Goal: Information Seeking & Learning: Learn about a topic

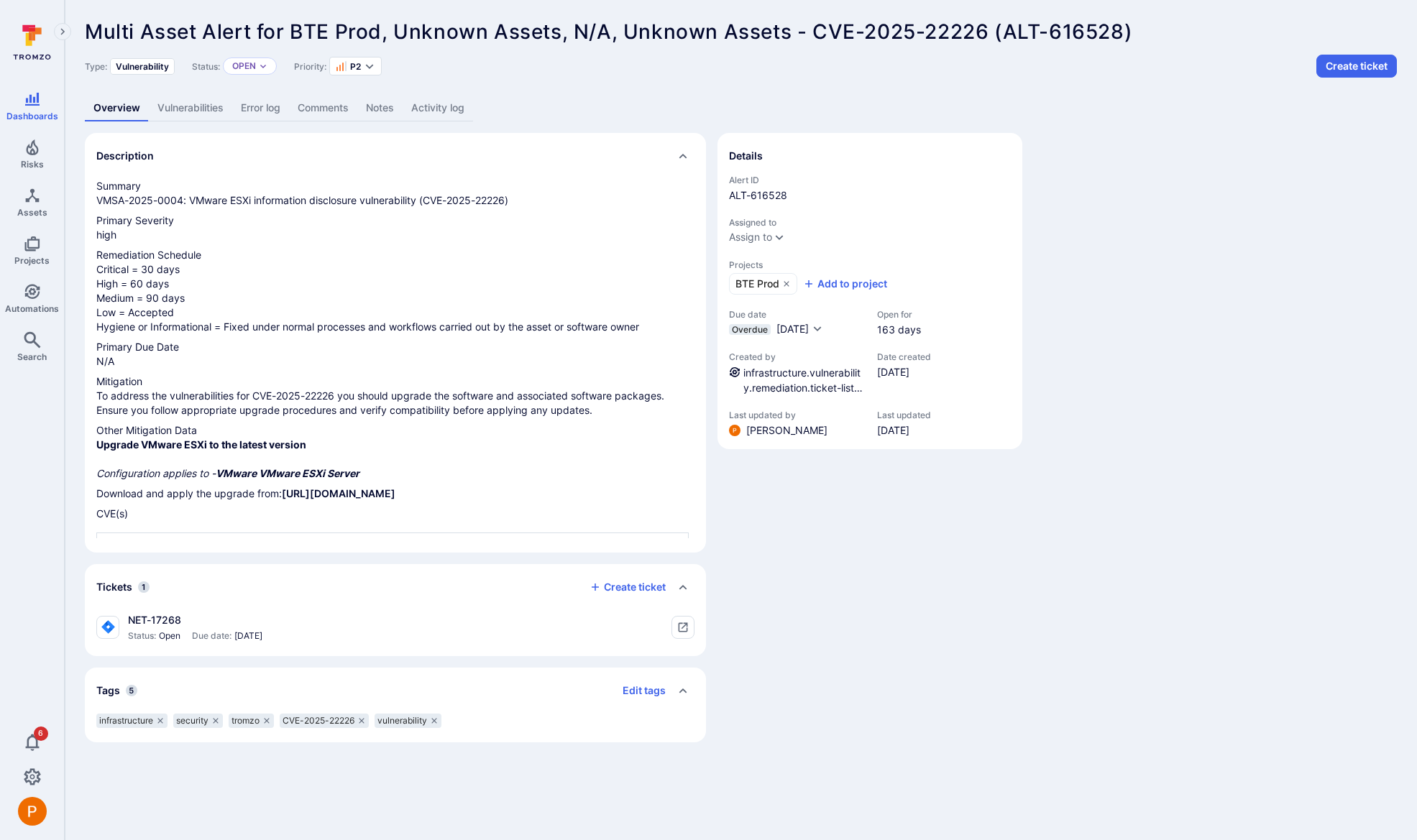
click at [182, 114] on link "Vulnerabilities" at bounding box center [190, 108] width 84 height 27
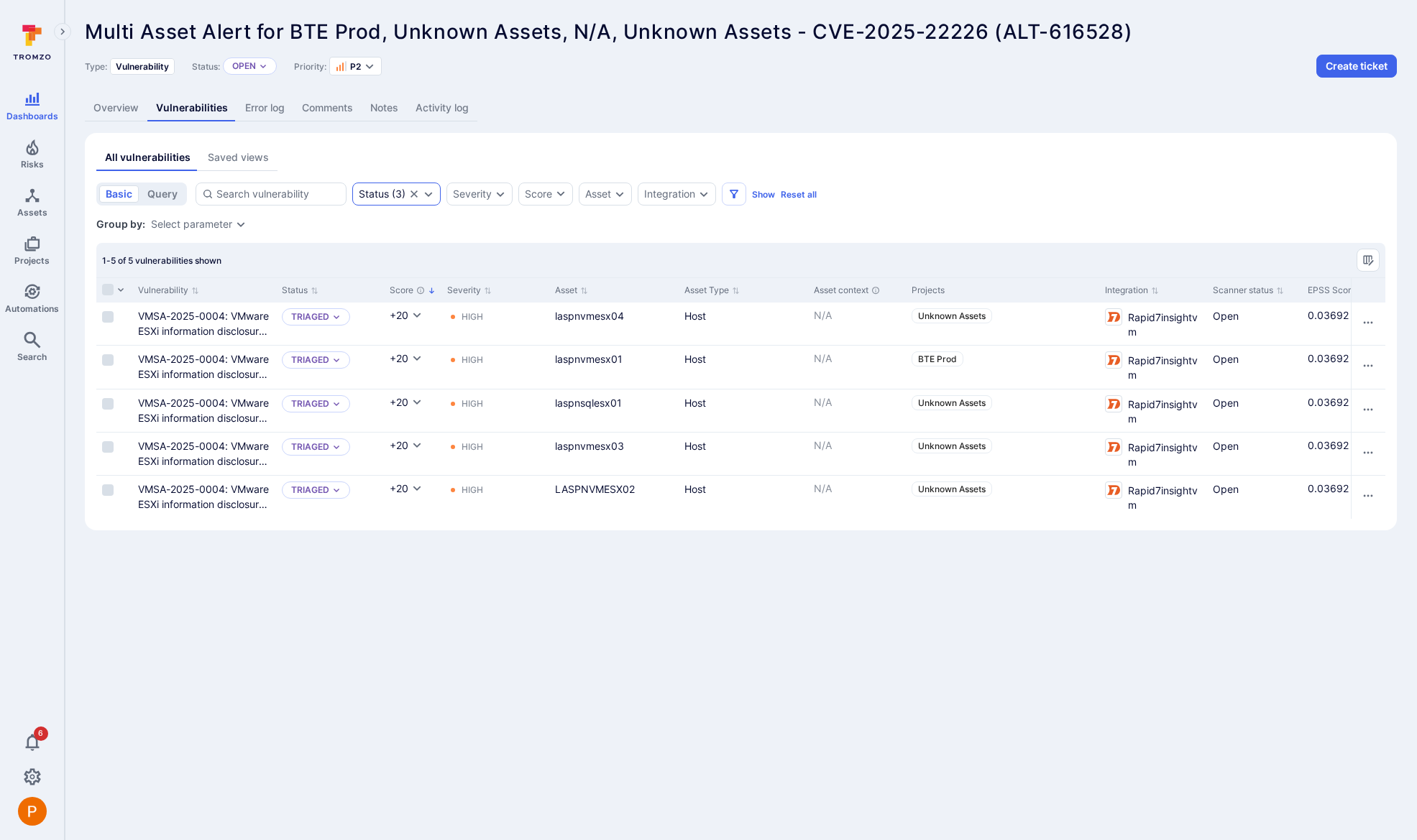
click at [428, 200] on div "Status ( 3 )" at bounding box center [396, 194] width 89 height 23
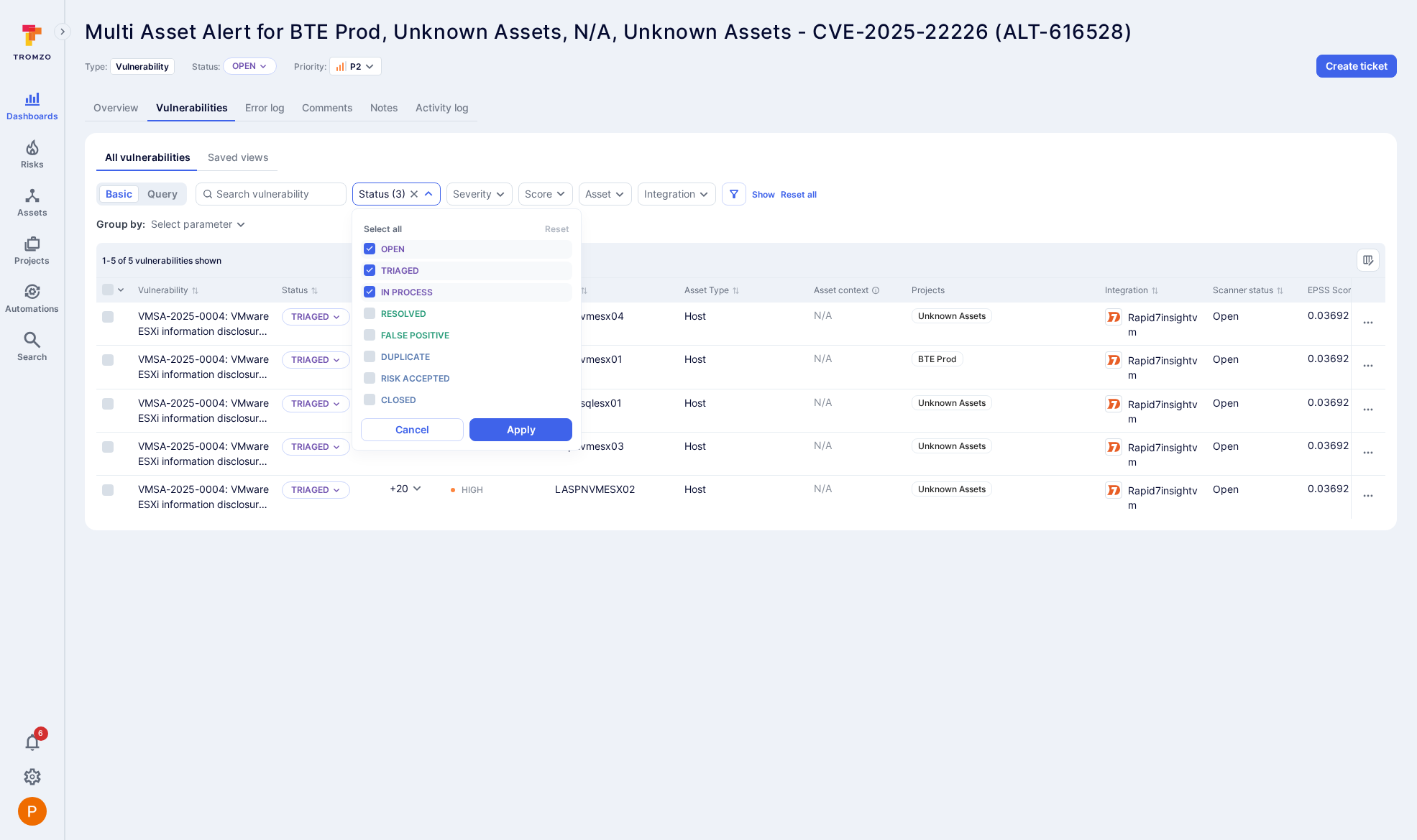
scroll to position [12, 0]
click at [368, 315] on li "Resolved" at bounding box center [466, 314] width 211 height 19
click at [371, 339] on li "False positive" at bounding box center [466, 336] width 211 height 19
click at [371, 355] on li "Duplicate" at bounding box center [466, 357] width 211 height 19
click at [372, 373] on li "Risk accepted" at bounding box center [466, 379] width 211 height 19
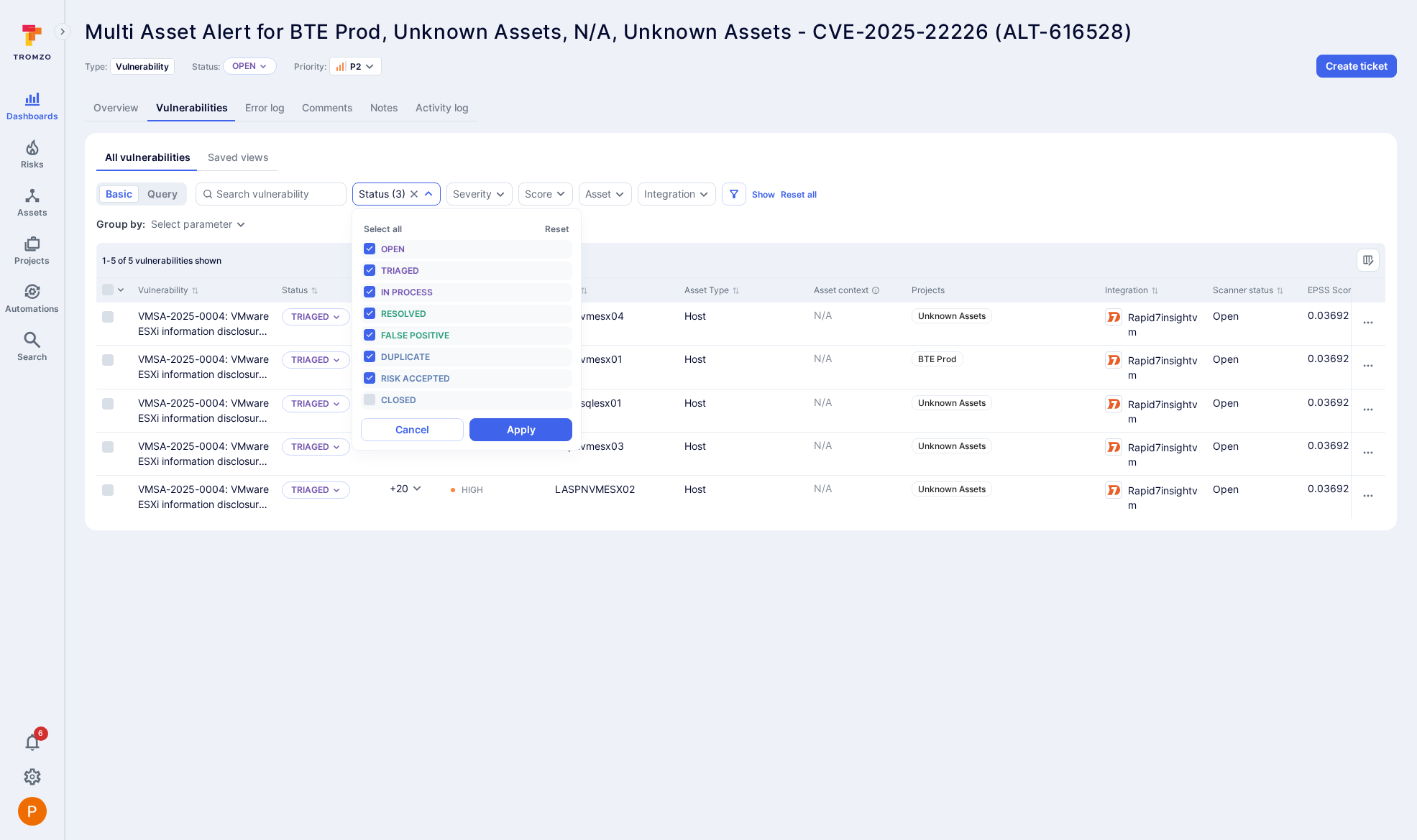
click at [370, 399] on li "Closed" at bounding box center [466, 400] width 211 height 19
click at [511, 420] on button "Apply" at bounding box center [521, 430] width 103 height 23
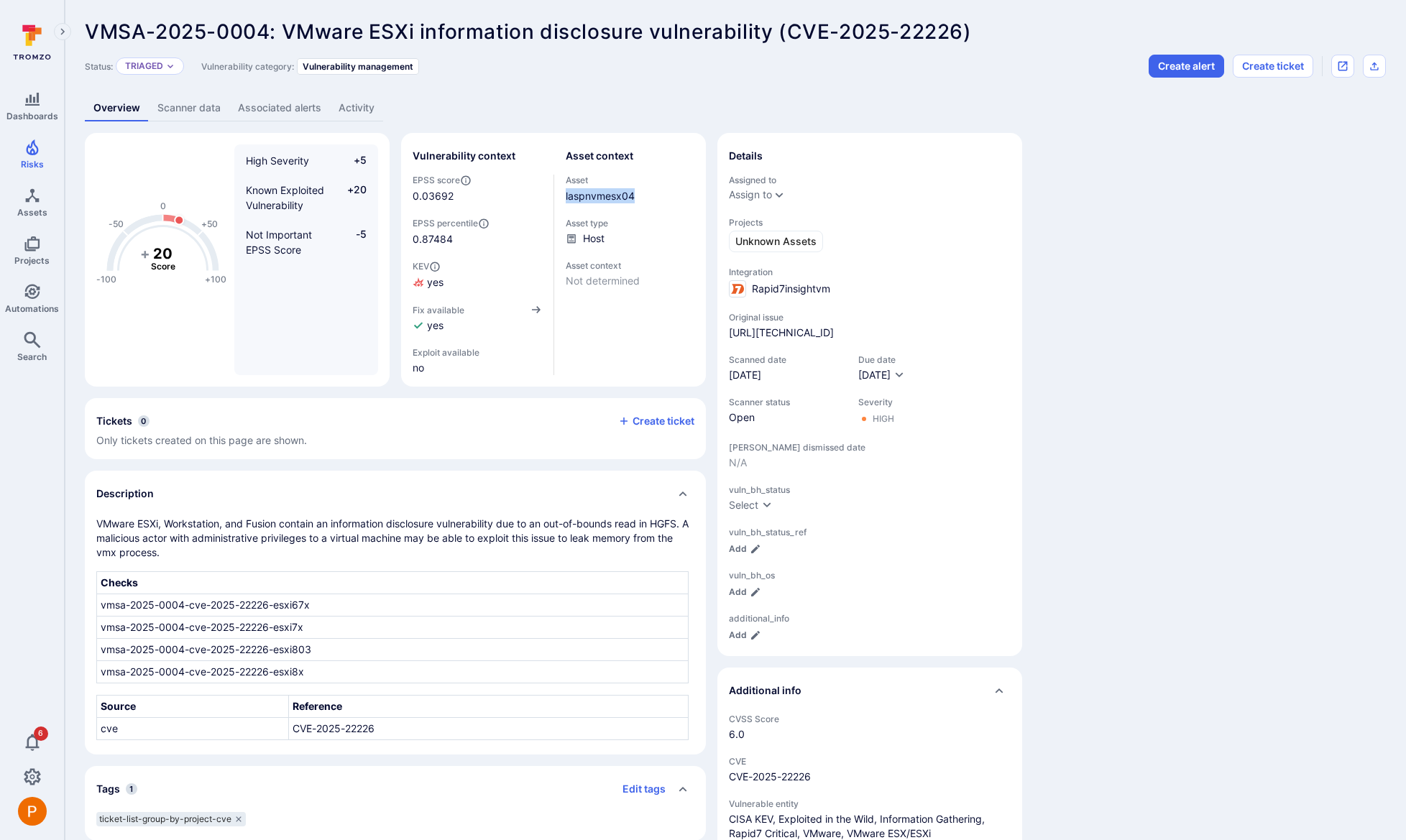
drag, startPoint x: 642, startPoint y: 194, endPoint x: 564, endPoint y: 190, distance: 78.1
click at [564, 190] on div "Vulnerability context EPSS score 0.03692 EPSS percentile 0.87484 KEV yes Fix av…" at bounding box center [553, 260] width 282 height 231
copy link "laspnvmesx04"
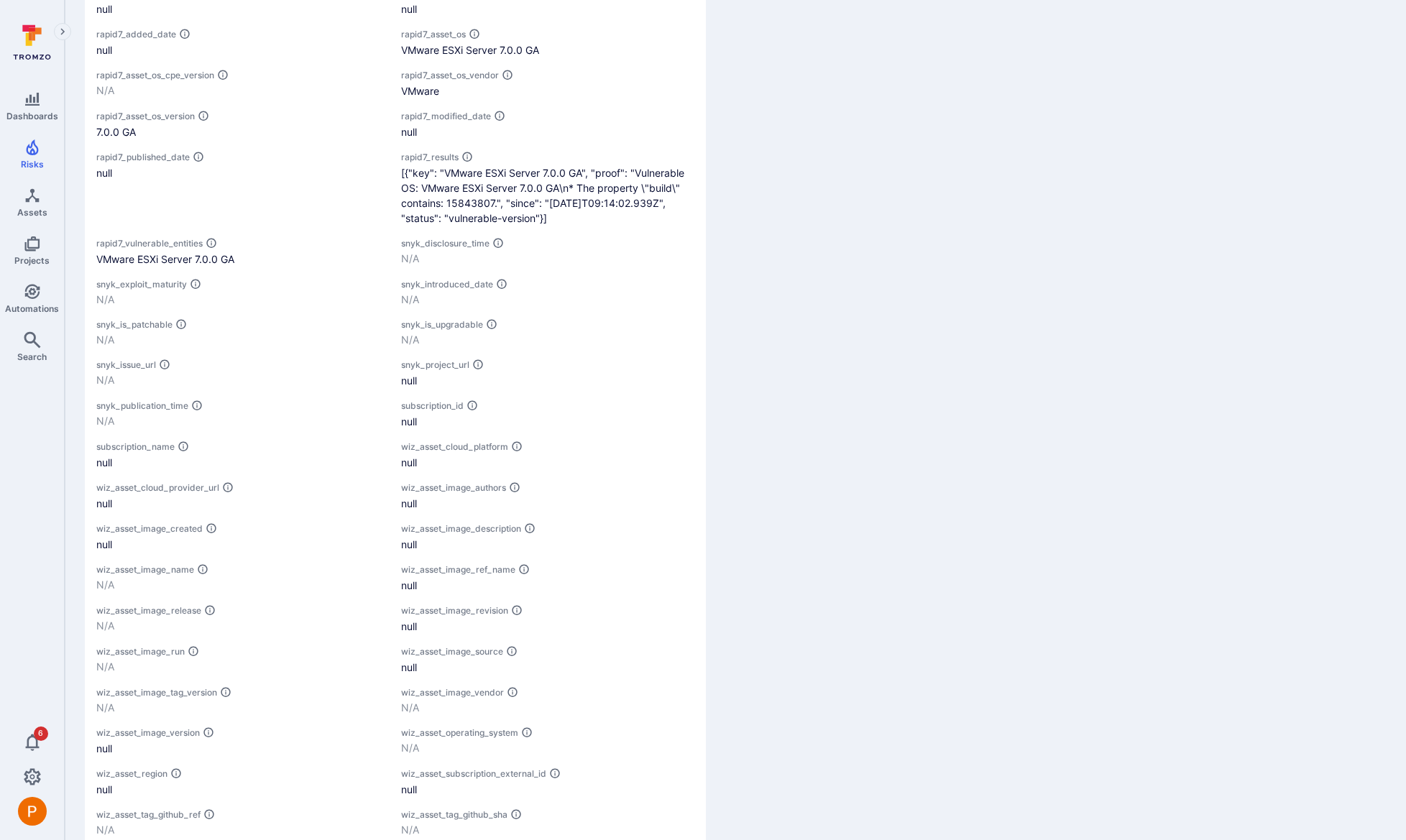
scroll to position [1800, 0]
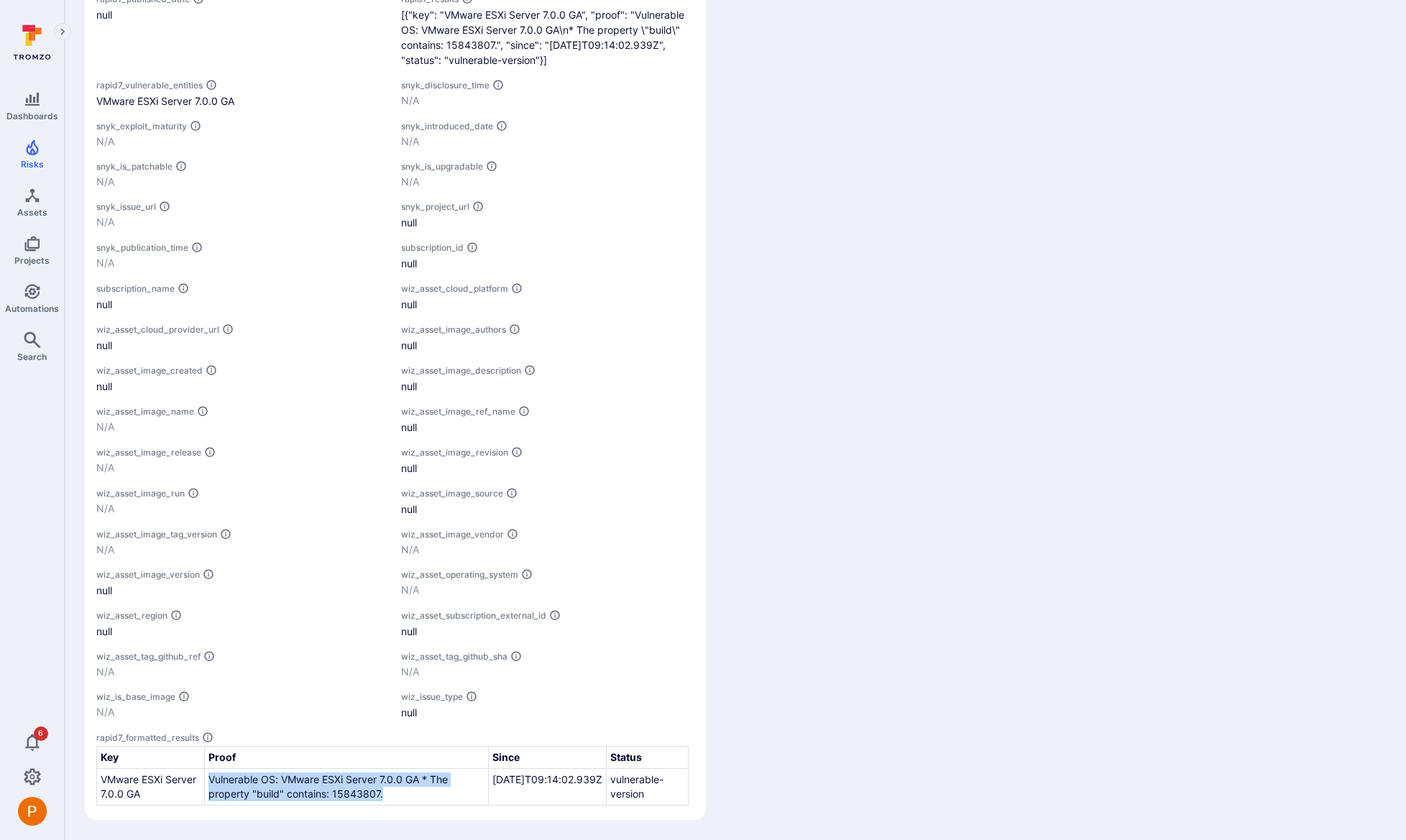
drag, startPoint x: 208, startPoint y: 780, endPoint x: 386, endPoint y: 795, distance: 178.6
click at [386, 795] on td "Vulnerable OS: VMware ESXi Server 7.0.0 GA * The property "build" contains: 158…" at bounding box center [346, 787] width 284 height 37
copy td "Vulnerable OS: VMware ESXi Server 7.0.0 GA * The property "build" contains: 158…"
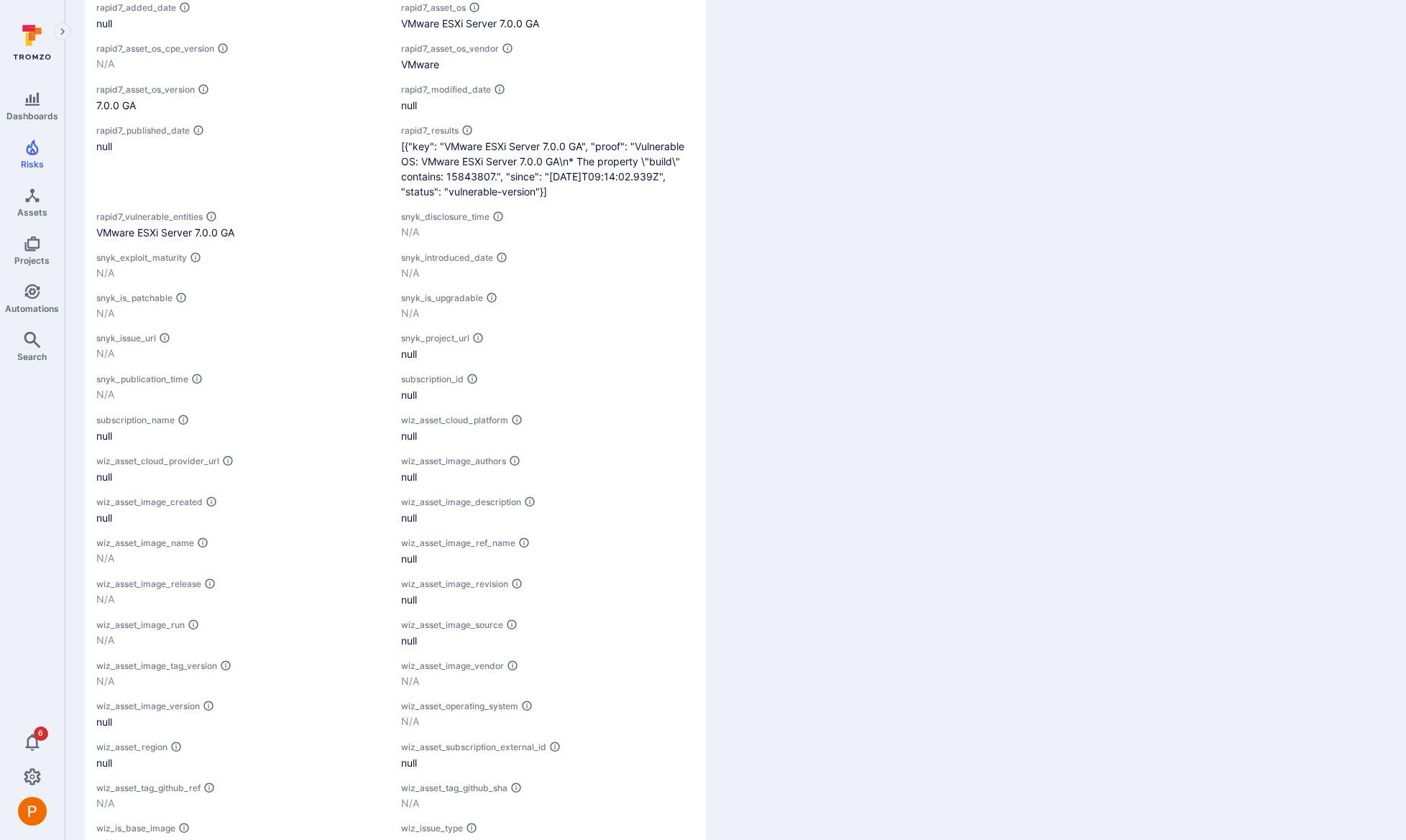
scroll to position [1493, 0]
